Goal: Use online tool/utility: Utilize a website feature to perform a specific function

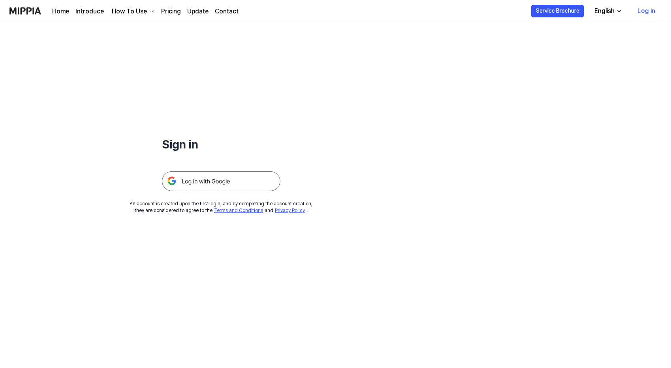
click at [219, 178] on img at bounding box center [221, 182] width 119 height 20
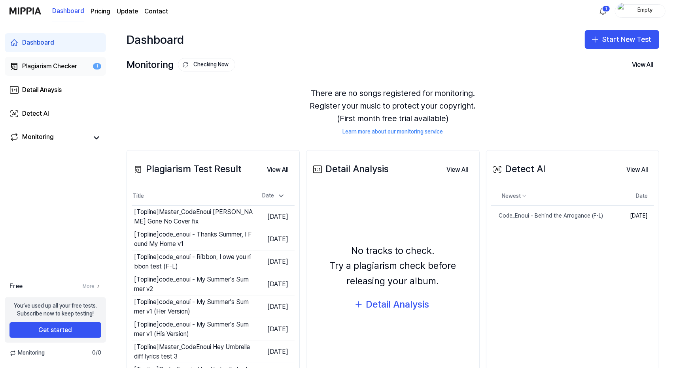
click at [63, 63] on div "Plagiarism Checker" at bounding box center [49, 66] width 55 height 9
